Goal: Navigation & Orientation: Find specific page/section

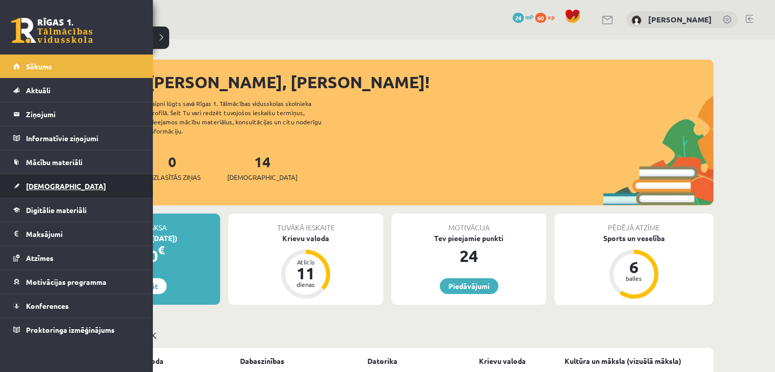
click at [76, 191] on link "[DEMOGRAPHIC_DATA]" at bounding box center [76, 185] width 127 height 23
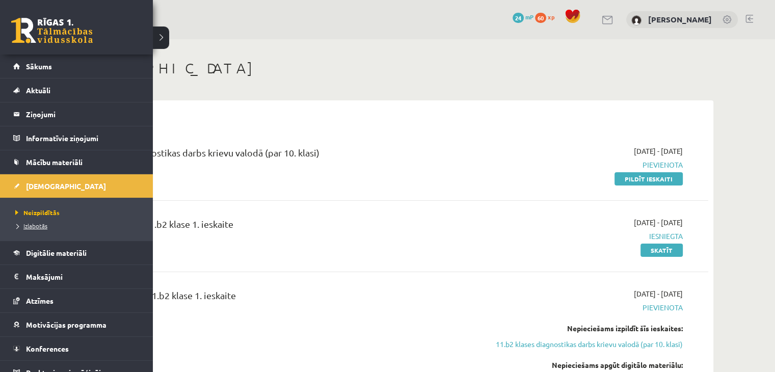
click at [22, 226] on span "Izlabotās" at bounding box center [30, 226] width 35 height 8
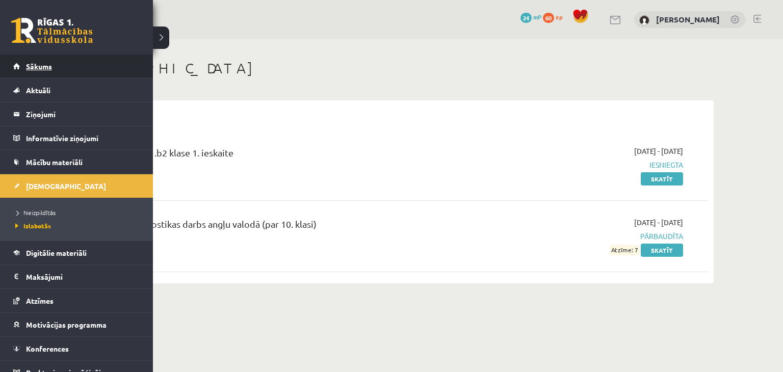
click at [44, 74] on link "Sākums" at bounding box center [76, 66] width 127 height 23
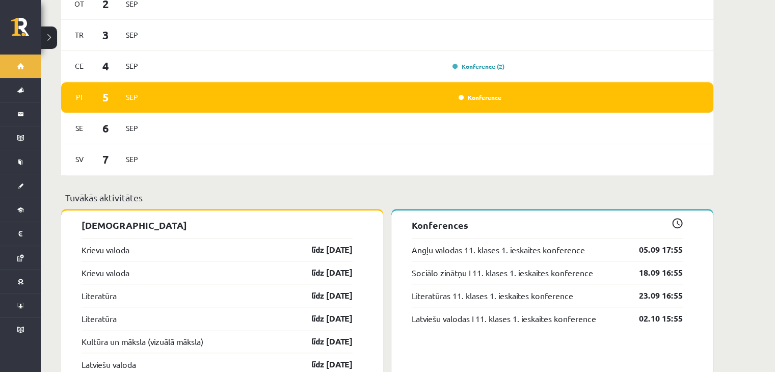
scroll to position [652, 0]
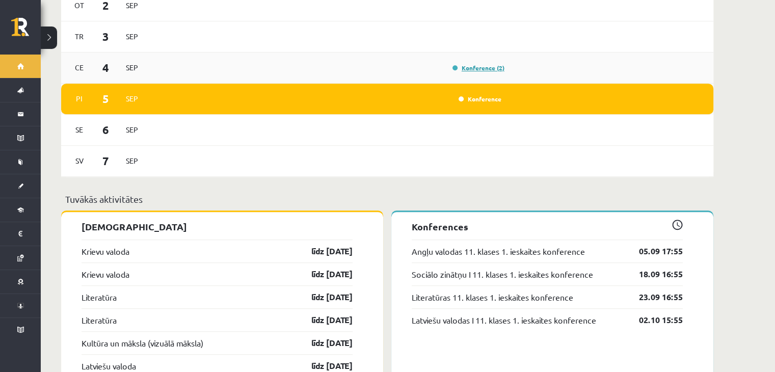
click at [487, 64] on link "Konference (2)" at bounding box center [479, 68] width 52 height 8
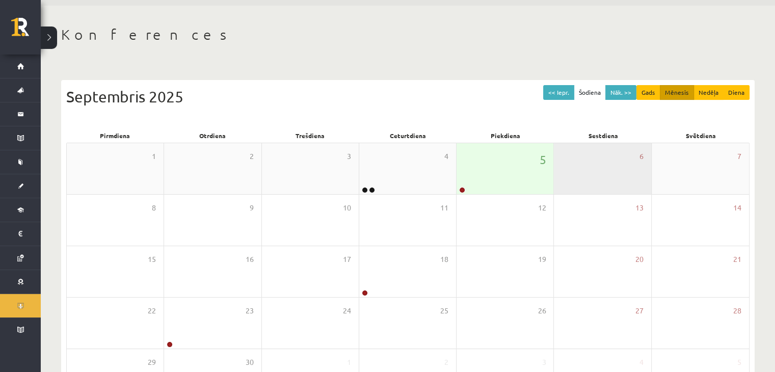
scroll to position [33, 0]
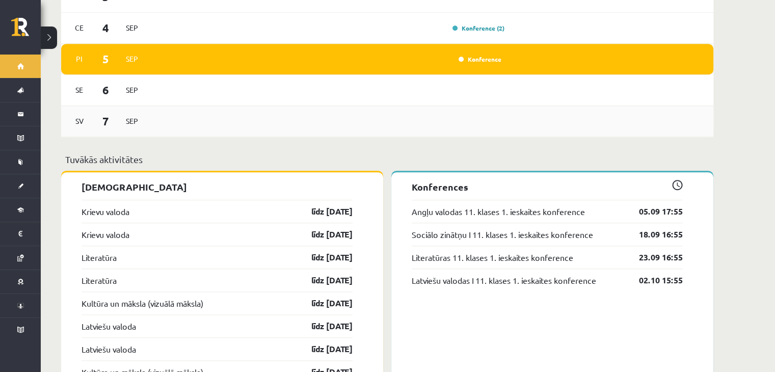
scroll to position [693, 0]
